Goal: Task Accomplishment & Management: Manage account settings

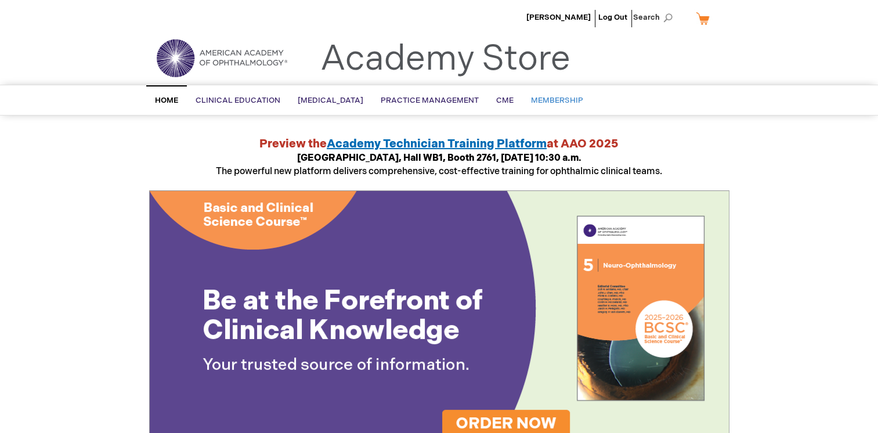
click at [552, 99] on span "Membership" at bounding box center [557, 100] width 52 height 9
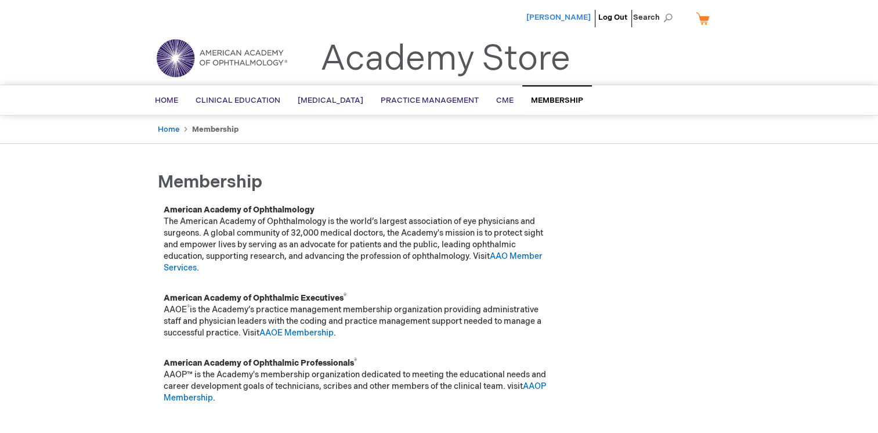
click at [573, 20] on span "[PERSON_NAME]" at bounding box center [558, 17] width 64 height 9
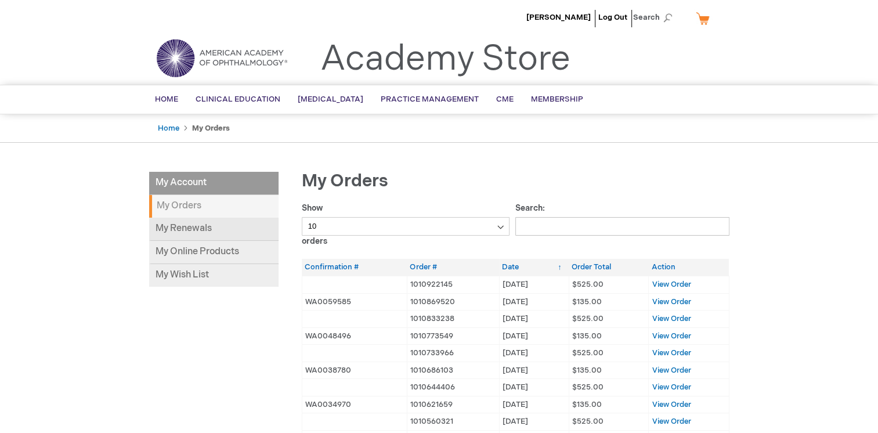
click at [205, 227] on link "My Renewals" at bounding box center [213, 229] width 129 height 23
click at [612, 13] on link "Log Out" at bounding box center [612, 17] width 29 height 9
